Goal: Transaction & Acquisition: Purchase product/service

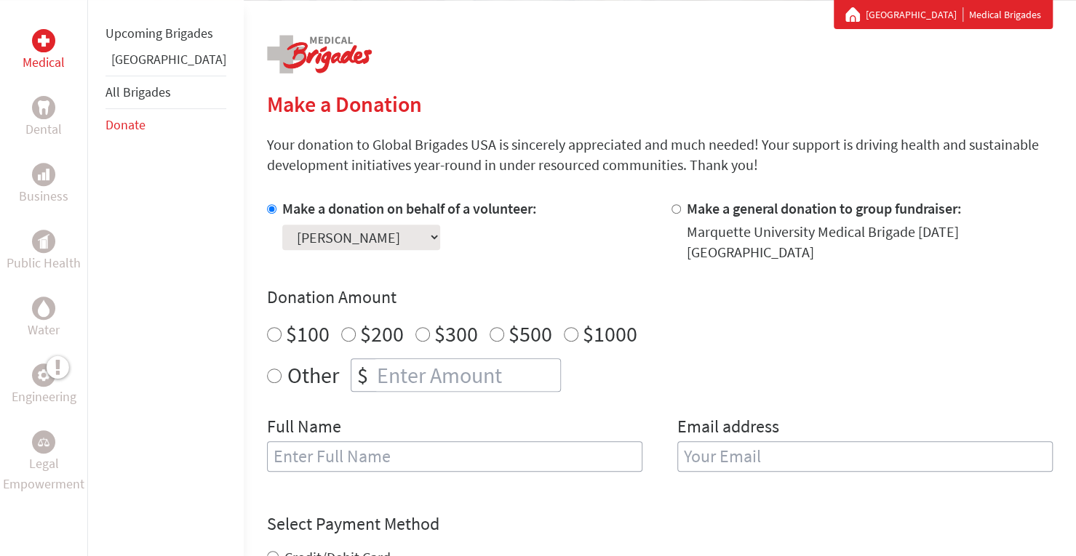
scroll to position [271, 0]
radio input "true"
click at [439, 359] on input "number" at bounding box center [467, 375] width 186 height 32
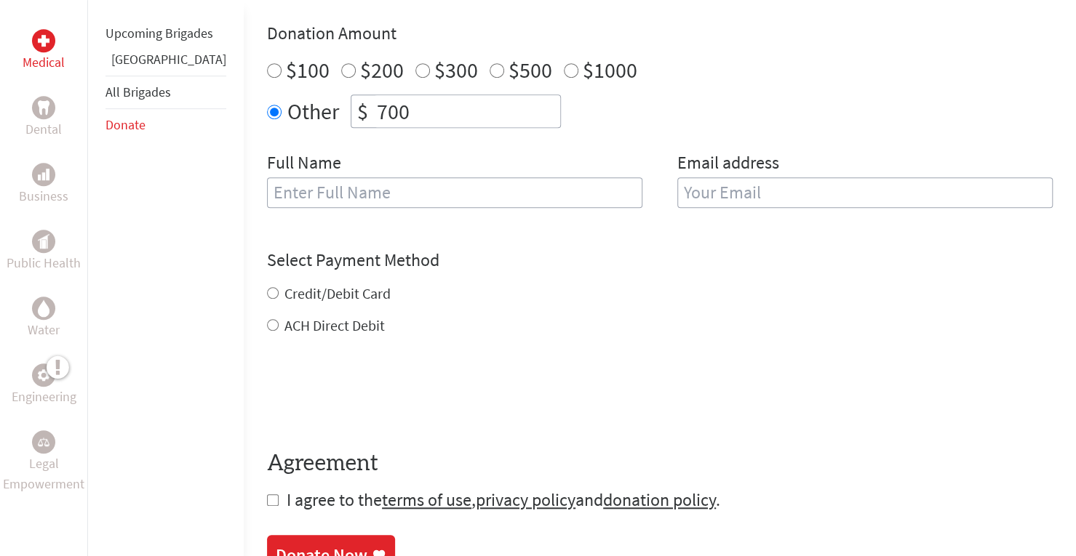
scroll to position [556, 0]
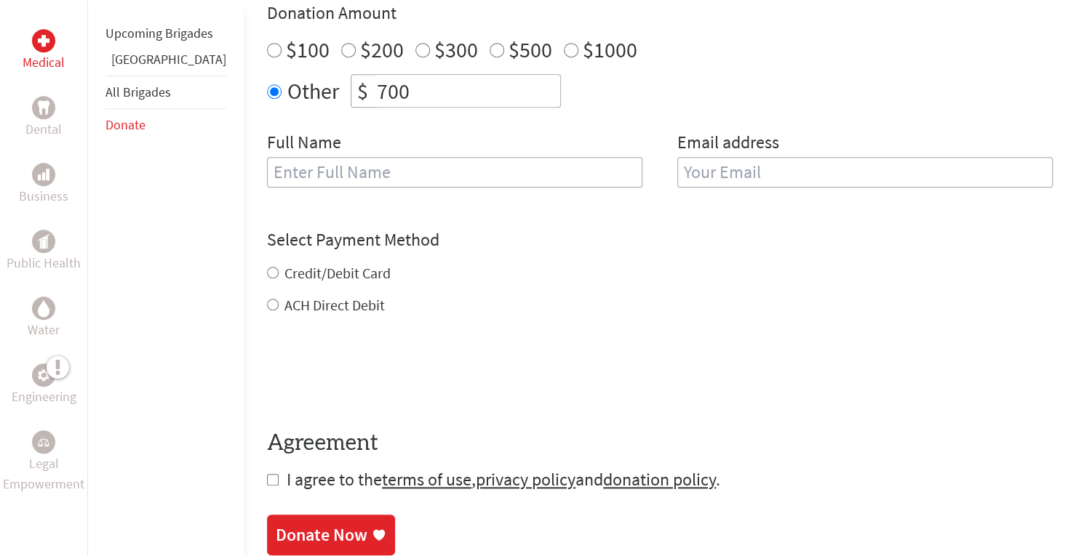
type input "700"
click at [464, 164] on input "text" at bounding box center [454, 172] width 375 height 31
type input "[PERSON_NAME]"
click at [690, 164] on input "email" at bounding box center [864, 172] width 375 height 31
type input "[EMAIL_ADDRESS][DOMAIN_NAME]"
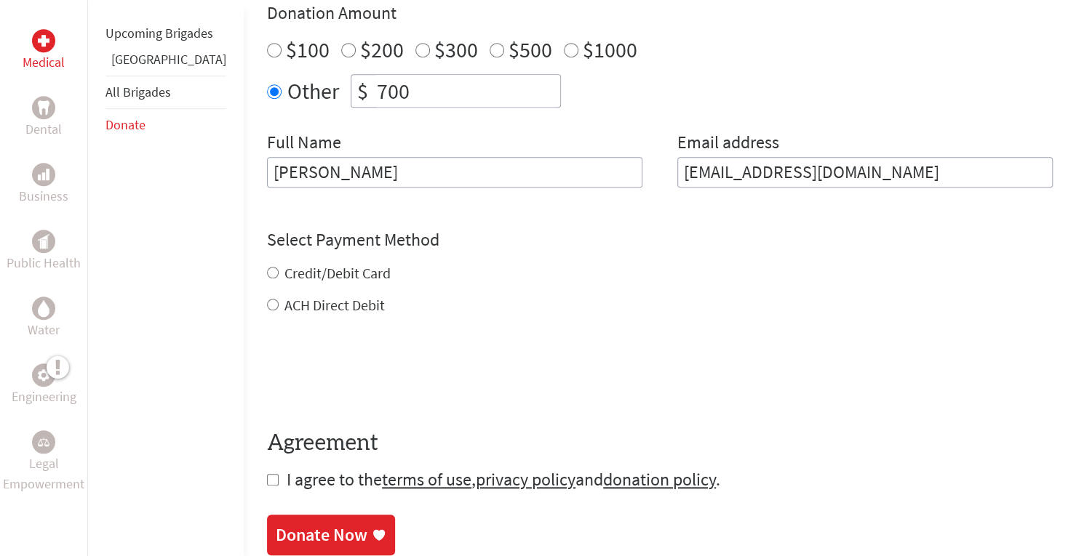
click at [295, 297] on form "Make a donation on behalf of a volunteer: Select a volunteer... [PERSON_NAME] […" at bounding box center [660, 202] width 786 height 577
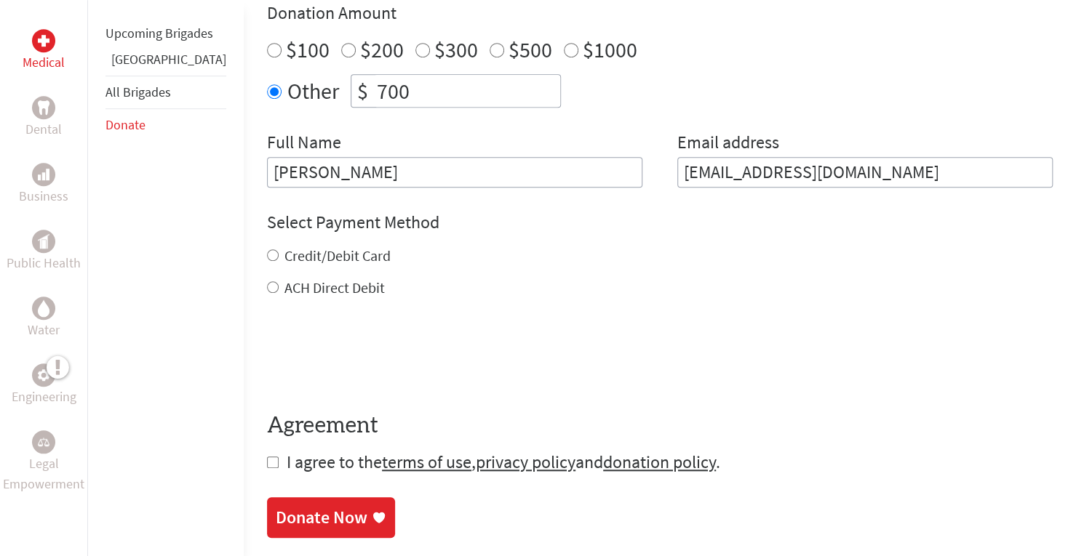
click at [267, 281] on input "ACH Direct Debit" at bounding box center [273, 287] width 12 height 12
radio input "true"
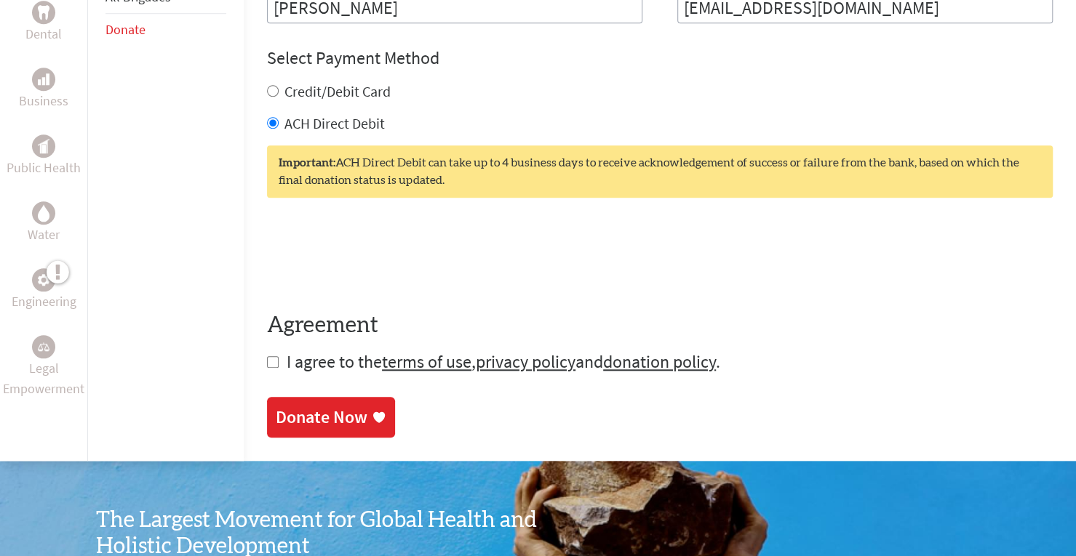
scroll to position [730, 0]
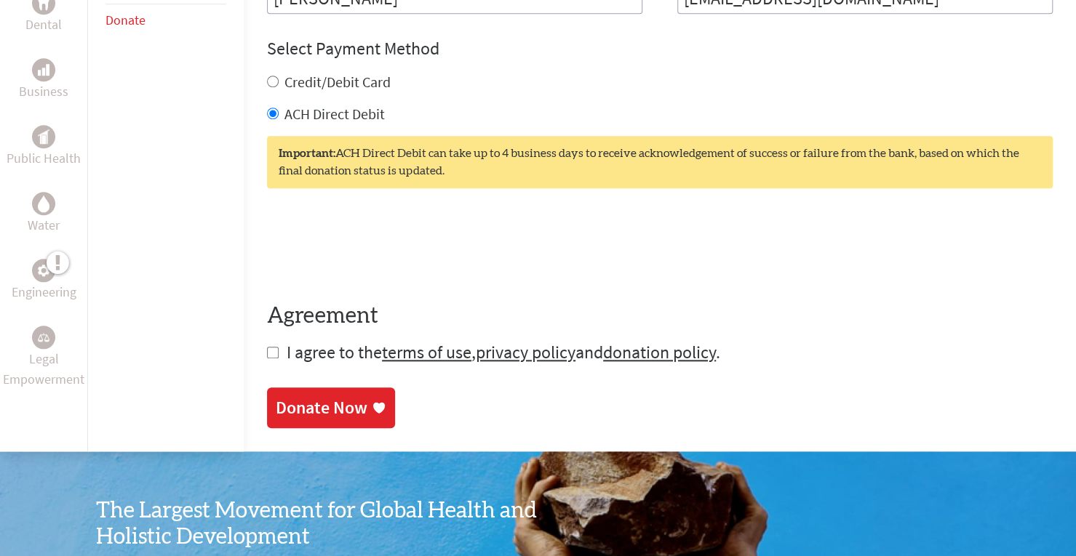
click at [267, 347] on input "checkbox" at bounding box center [273, 353] width 12 height 12
checkbox input "true"
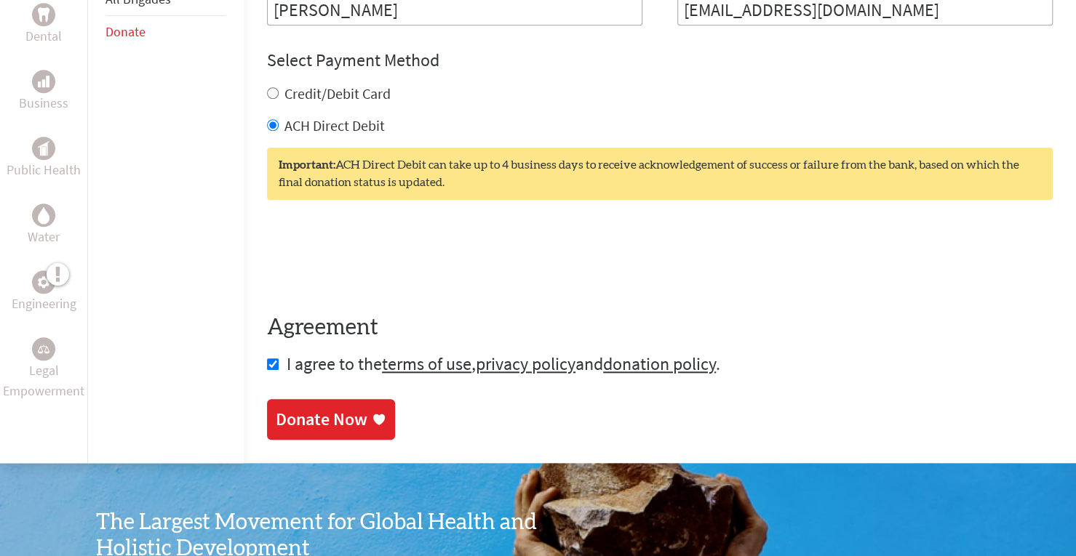
scroll to position [717, 0]
click at [289, 409] on div "Donate Now" at bounding box center [322, 420] width 92 height 23
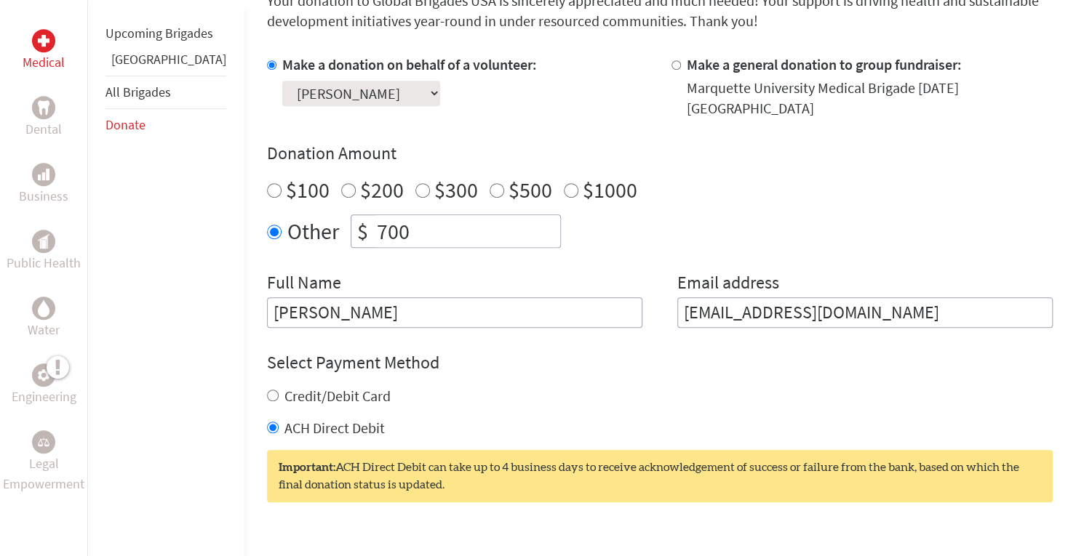
scroll to position [463, 0]
